Goal: Register for event/course

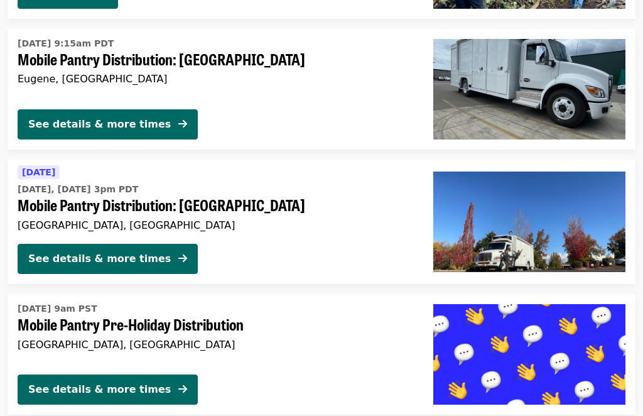
scroll to position [1681, 0]
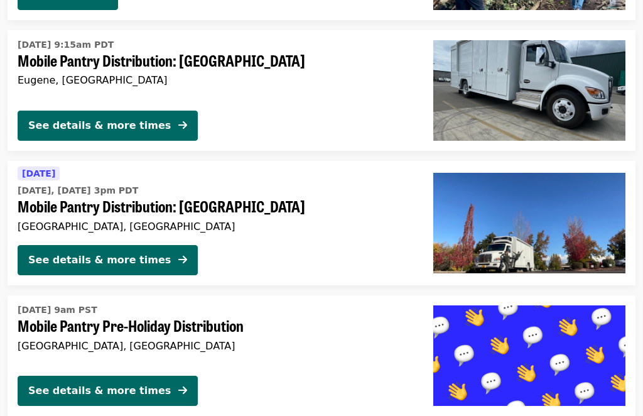
click at [107, 387] on div "See details & more times" at bounding box center [99, 391] width 143 height 15
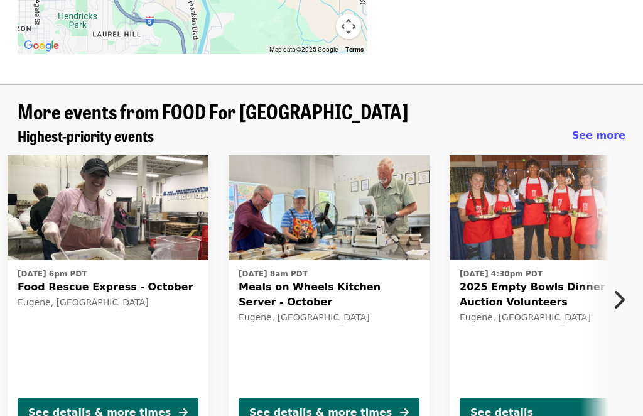
scroll to position [1183, 0]
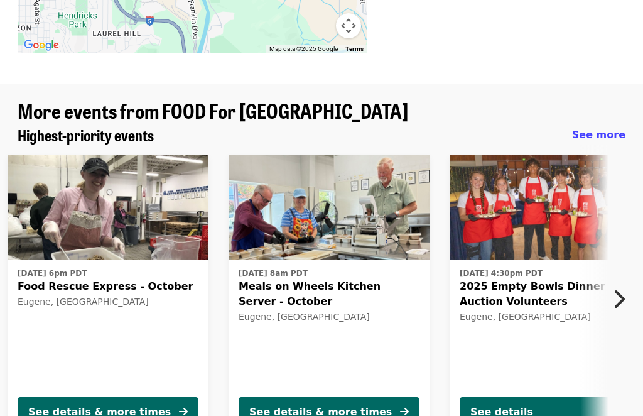
click at [325, 405] on div "See details & more times" at bounding box center [320, 412] width 143 height 15
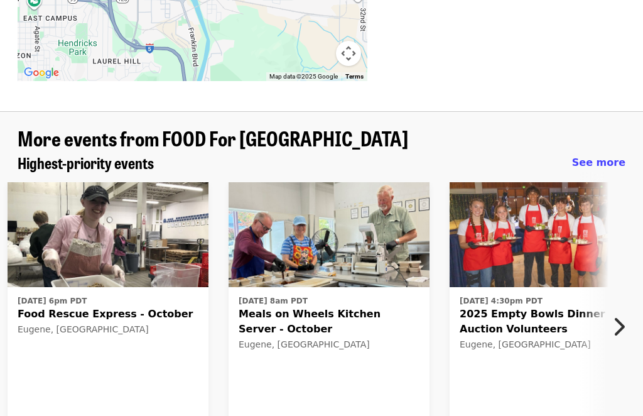
scroll to position [1155, 0]
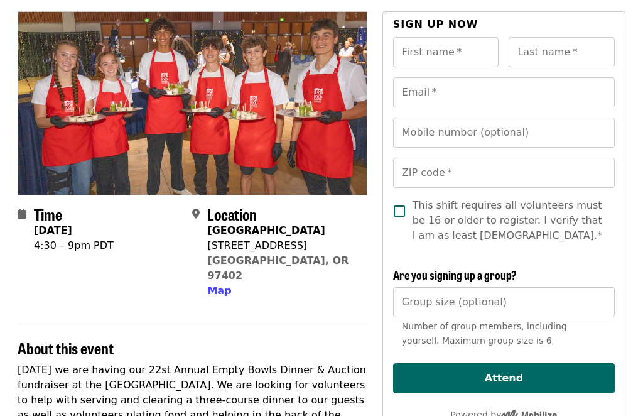
scroll to position [85, 0]
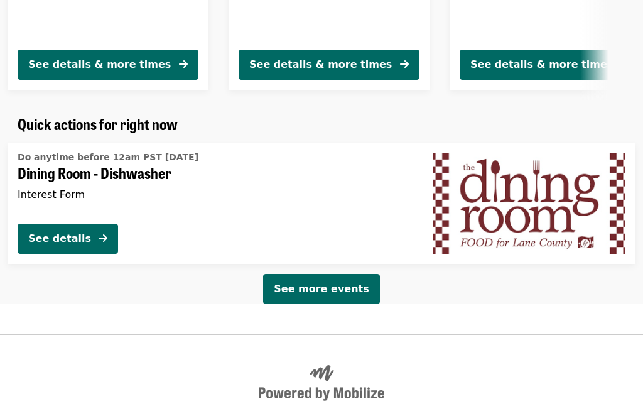
scroll to position [1871, 0]
